Goal: Transaction & Acquisition: Purchase product/service

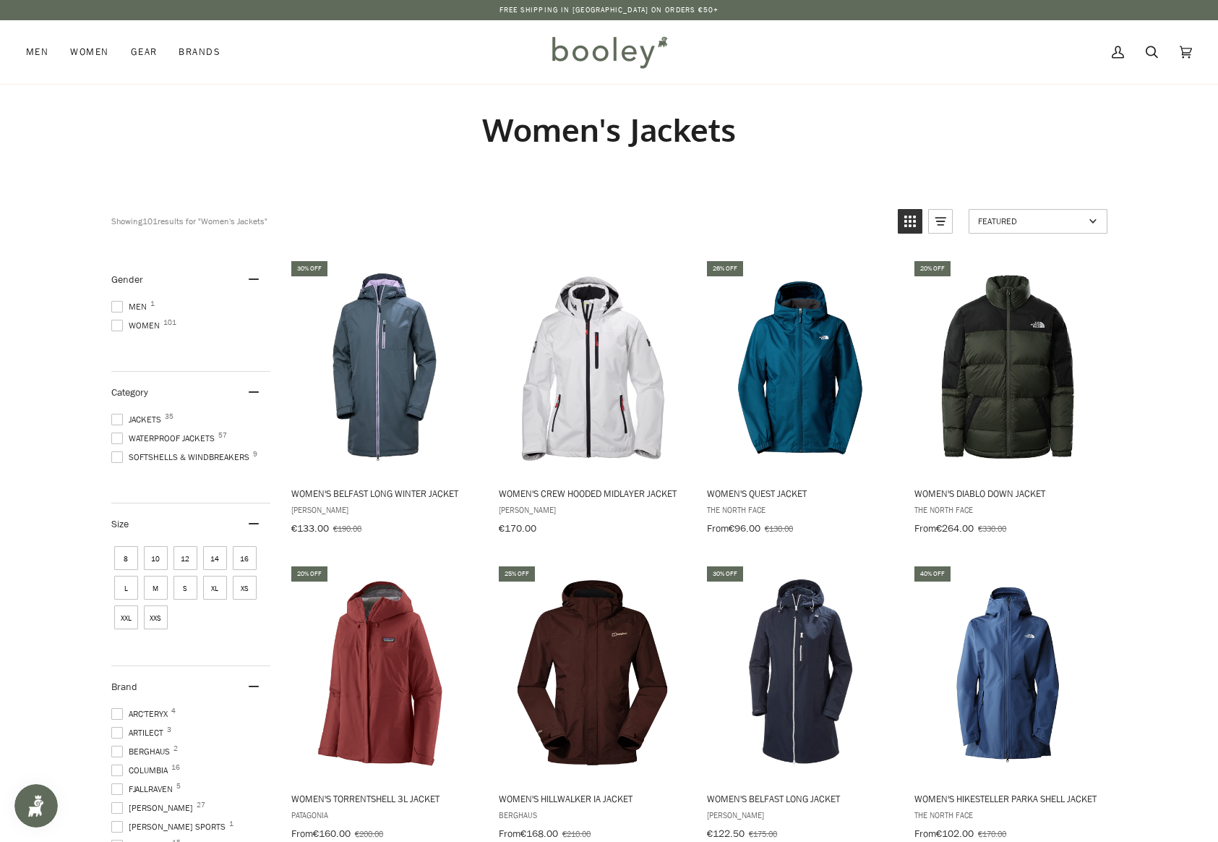
click at [115, 432] on span at bounding box center [117, 438] width 12 height 12
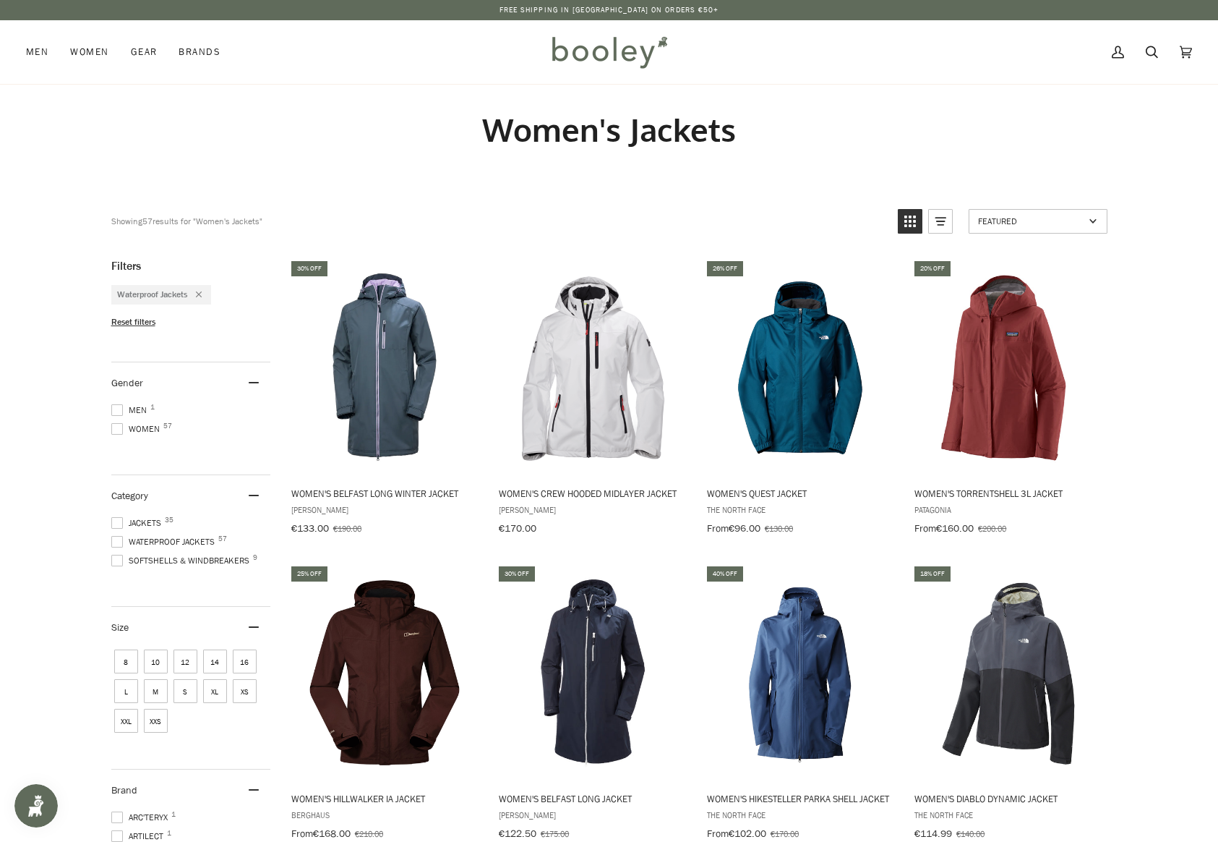
scroll to position [217, 0]
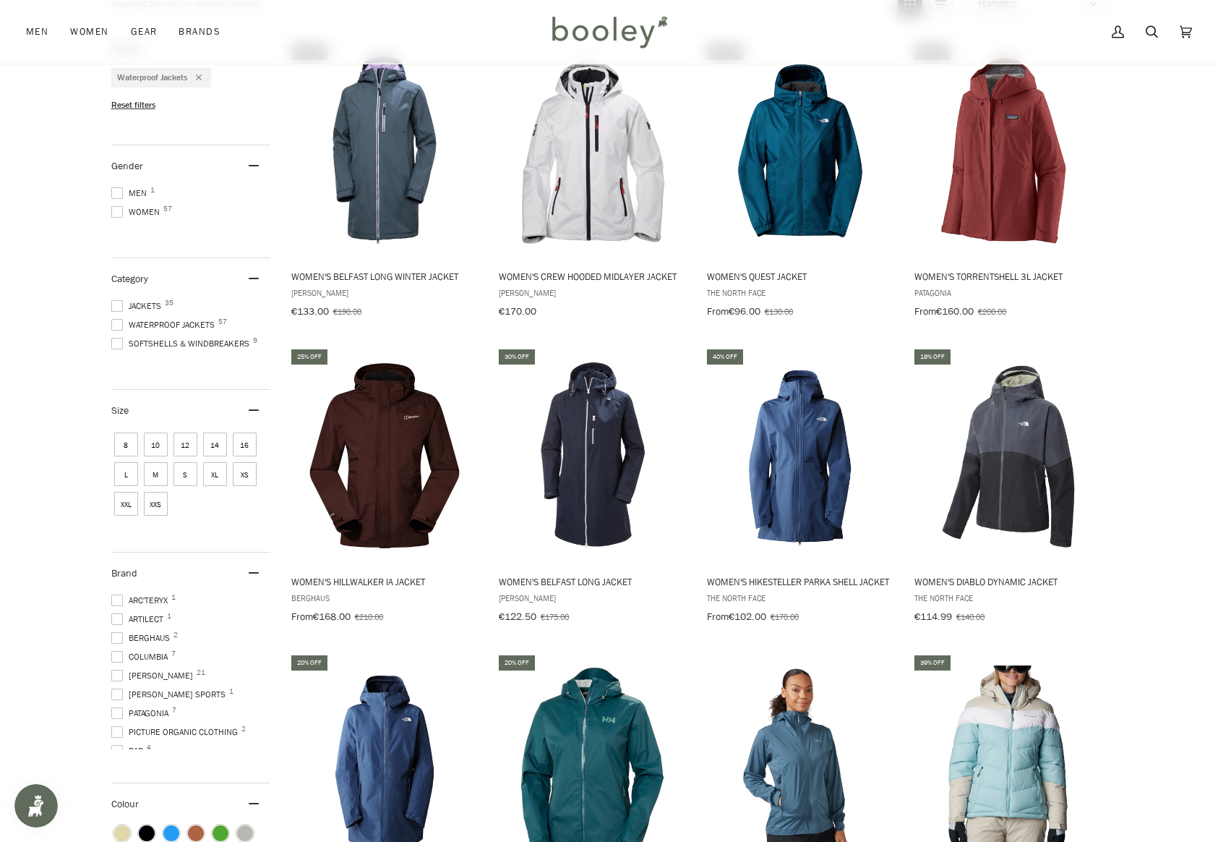
click at [118, 632] on span at bounding box center [117, 638] width 12 height 12
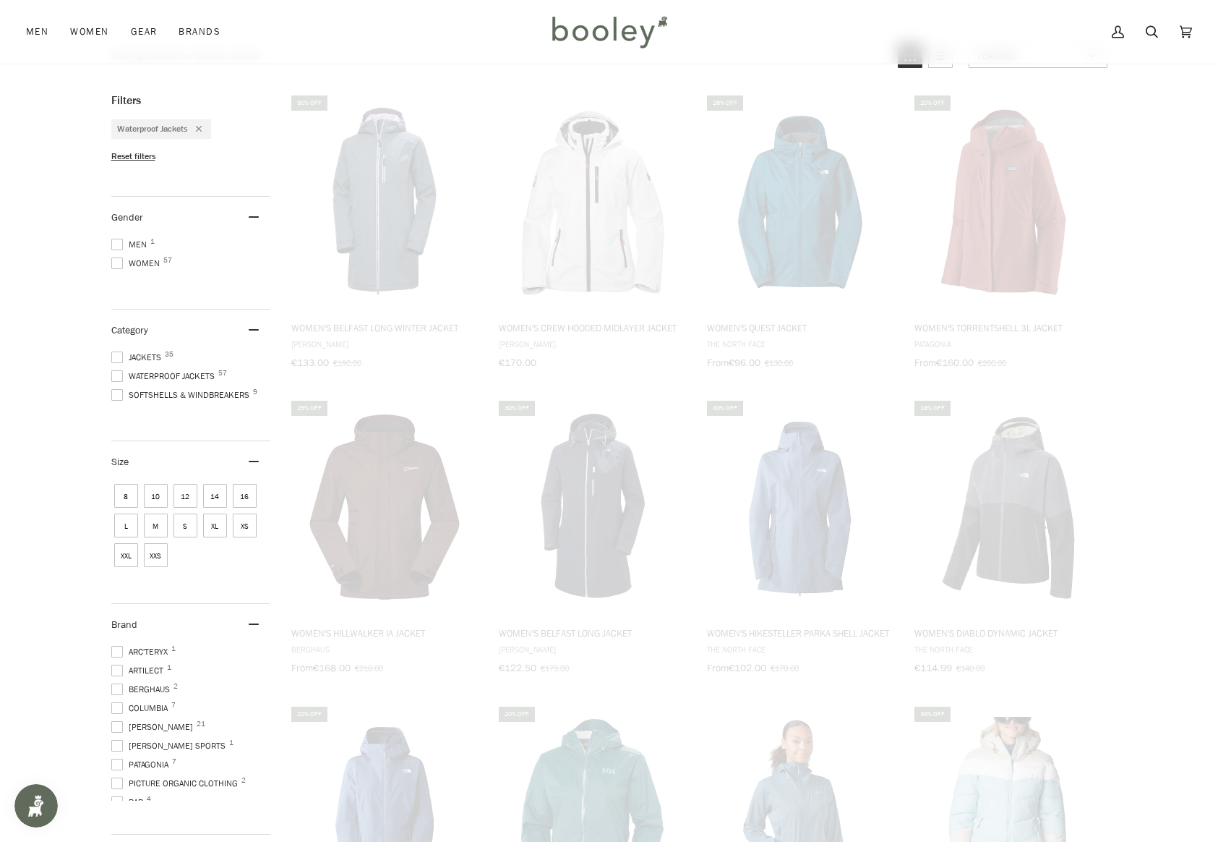
scroll to position [111, 0]
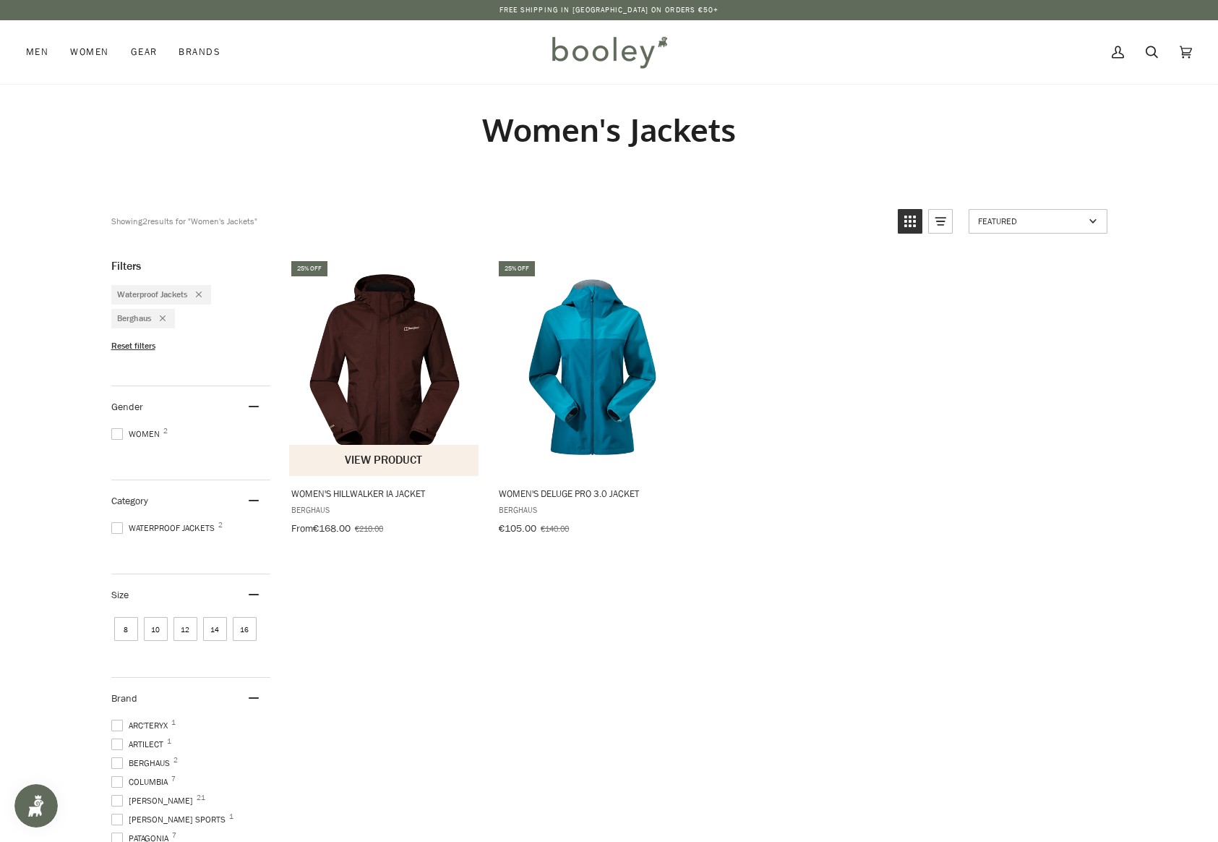
click at [395, 385] on img "Women's Hillwalker IA Jacket" at bounding box center [385, 367] width 192 height 192
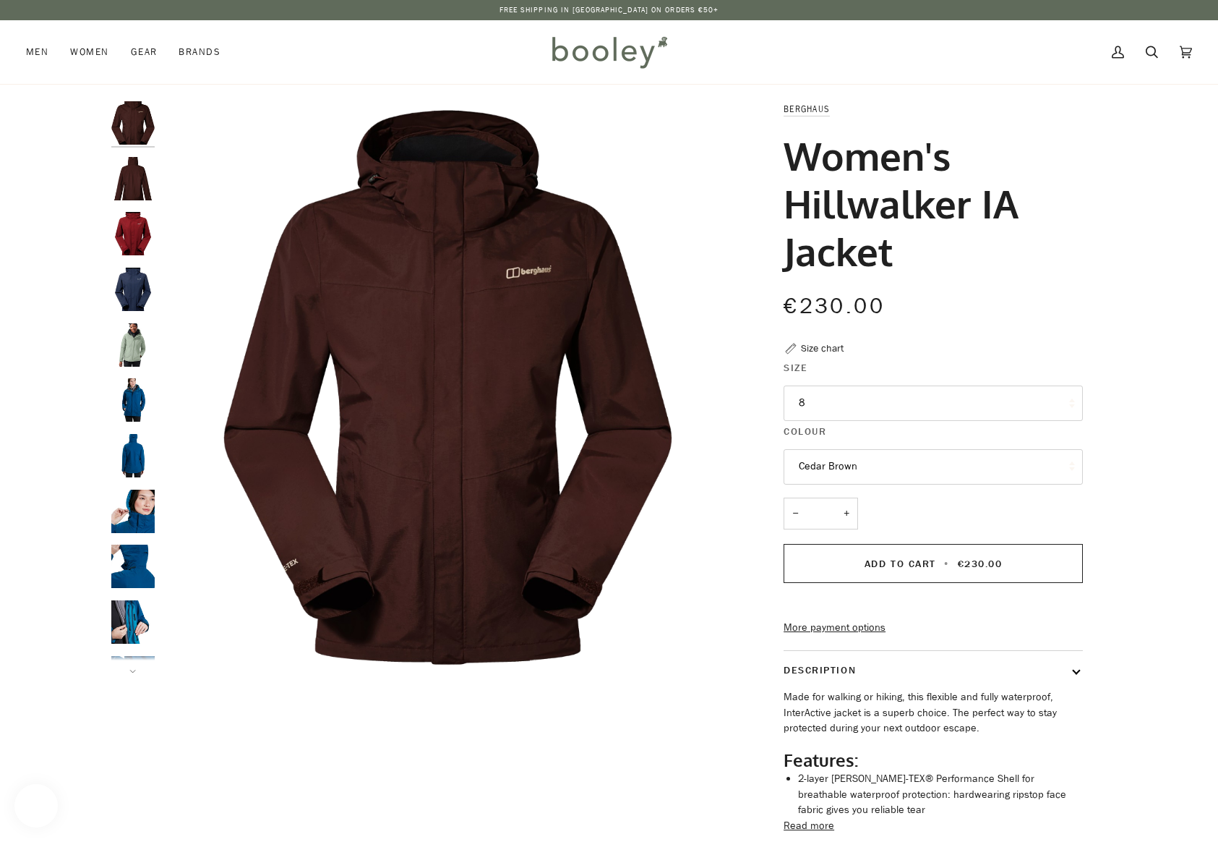
click at [886, 412] on button "8" at bounding box center [933, 402] width 299 height 35
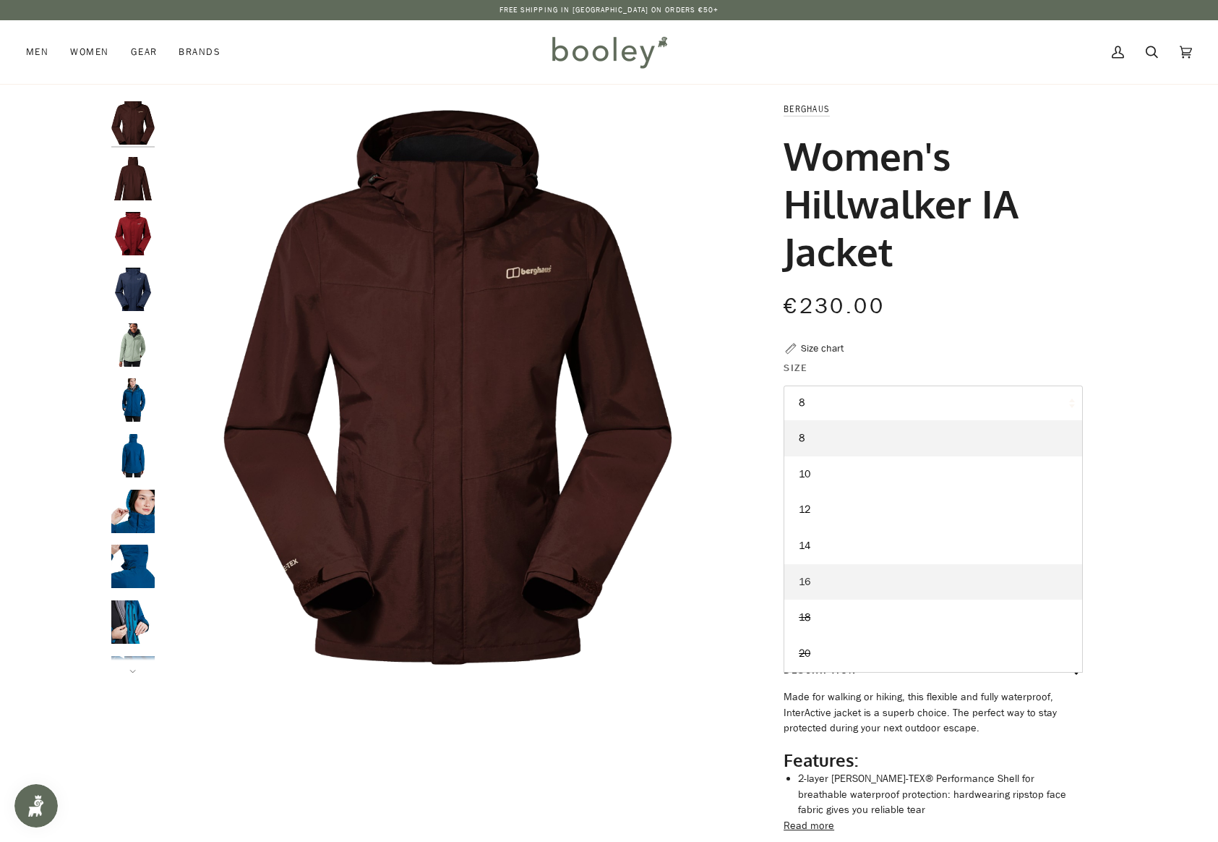
click at [870, 578] on link "16" at bounding box center [933, 582] width 298 height 36
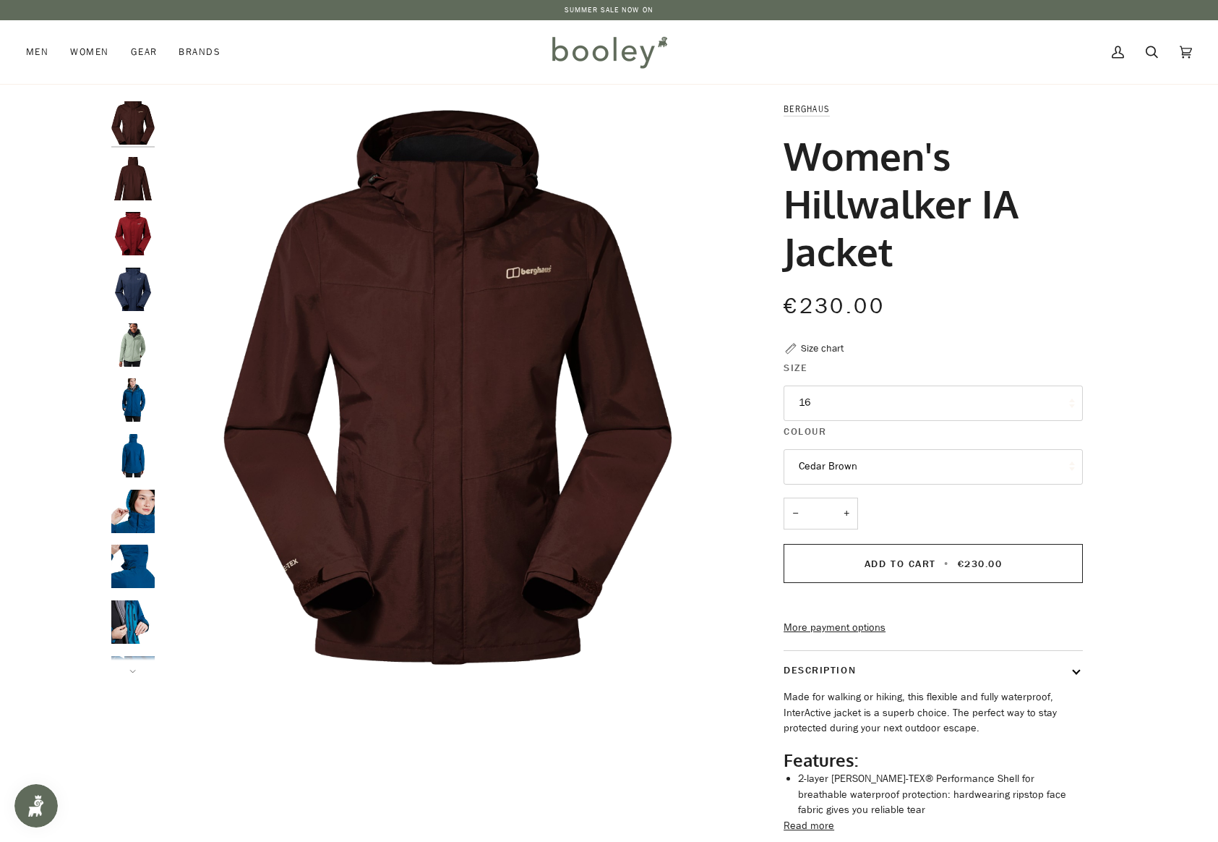
click at [924, 404] on button "16" at bounding box center [933, 402] width 299 height 35
click at [925, 402] on button "16" at bounding box center [933, 402] width 299 height 35
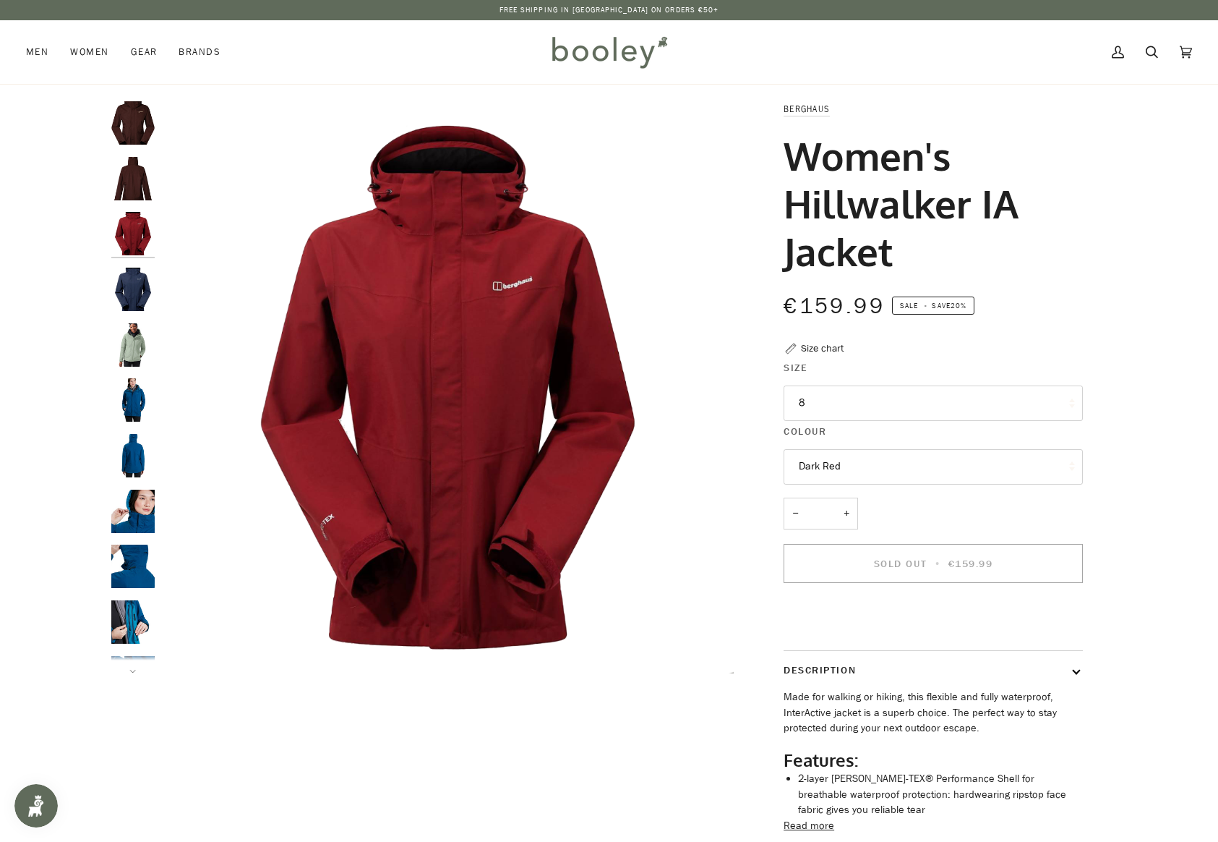
click at [1047, 403] on button "8" at bounding box center [933, 402] width 299 height 35
click at [829, 351] on div "Size chart" at bounding box center [822, 348] width 43 height 15
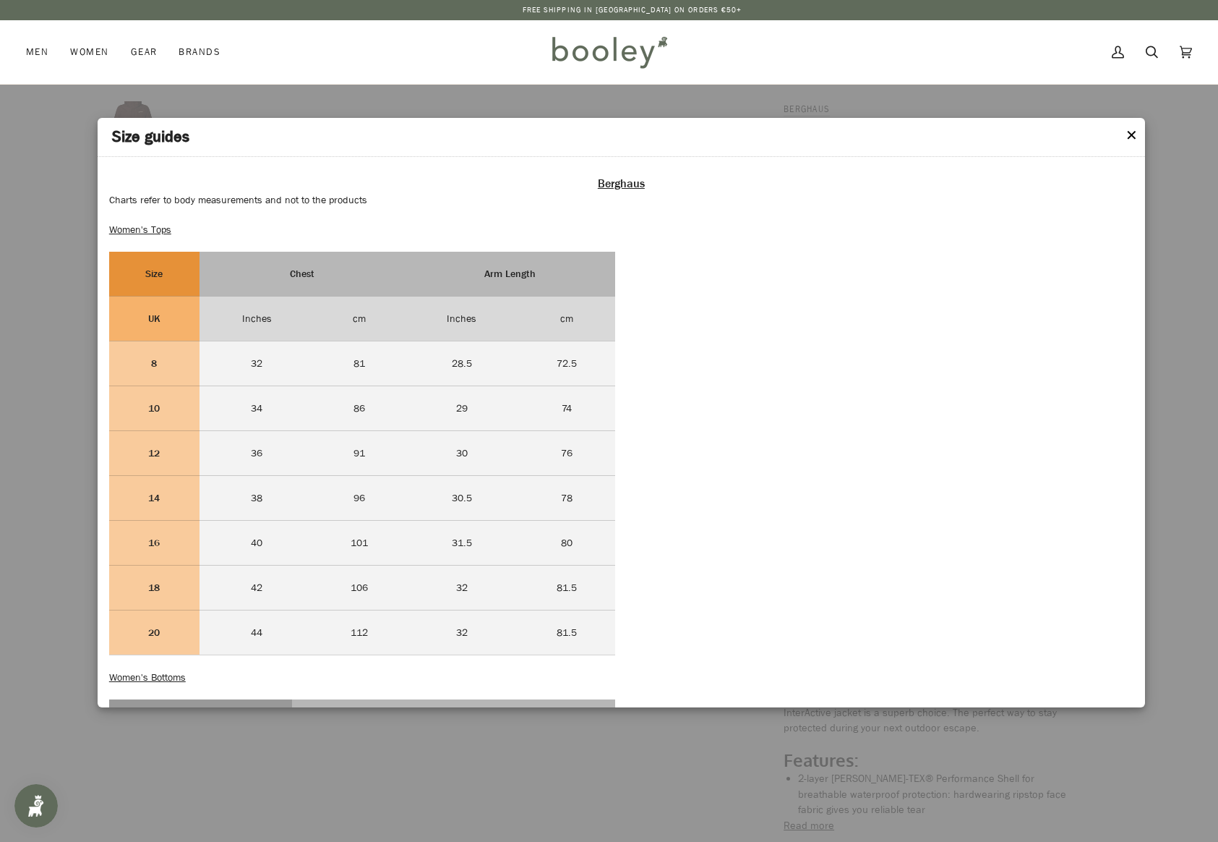
click at [1117, 140] on header "Size guides" at bounding box center [622, 137] width 1048 height 39
click at [1135, 129] on button "✕" at bounding box center [1132, 136] width 12 height 22
